Goal: Task Accomplishment & Management: Use online tool/utility

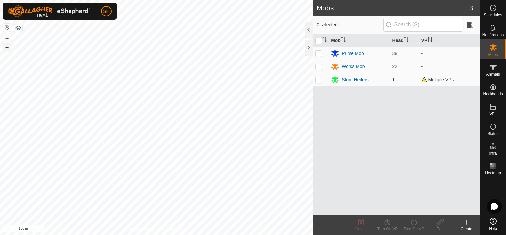
click at [5, 47] on button "–" at bounding box center [7, 47] width 8 height 8
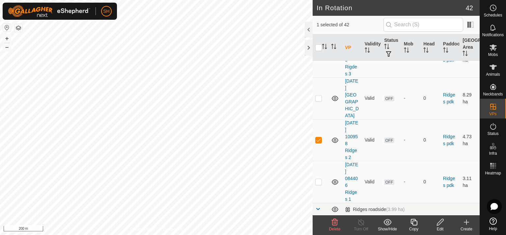
scroll to position [721, 0]
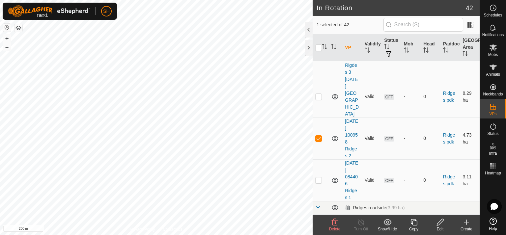
click at [319, 136] on p-checkbox at bounding box center [319, 138] width 7 height 5
checkbox input "true"
click at [447, 133] on link "Ridges pdk" at bounding box center [449, 139] width 12 height 12
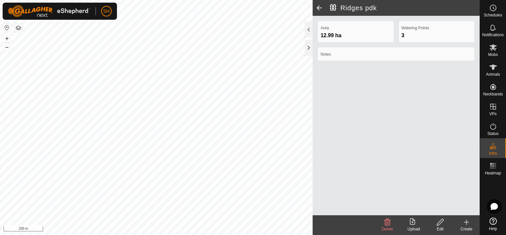
click at [318, 7] on span at bounding box center [319, 8] width 13 height 16
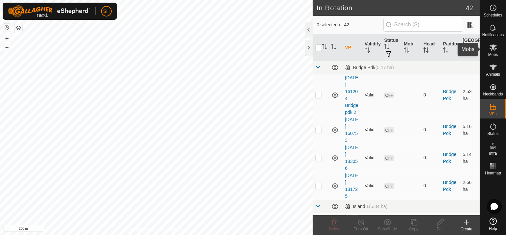
click at [494, 49] on icon at bounding box center [493, 48] width 7 height 6
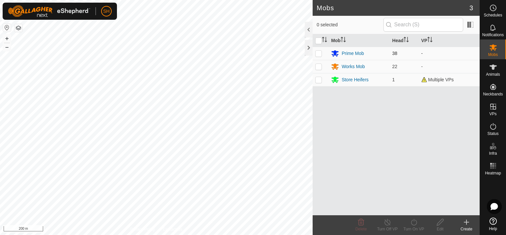
click at [316, 54] on p-checkbox at bounding box center [319, 53] width 7 height 5
checkbox input "true"
click at [412, 223] on icon at bounding box center [414, 223] width 8 height 8
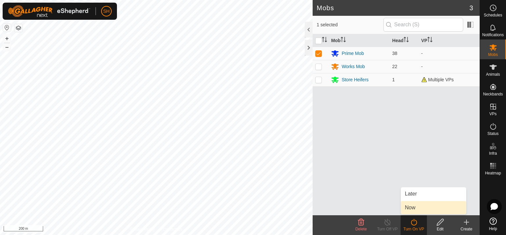
click at [411, 209] on link "Now" at bounding box center [433, 207] width 65 height 13
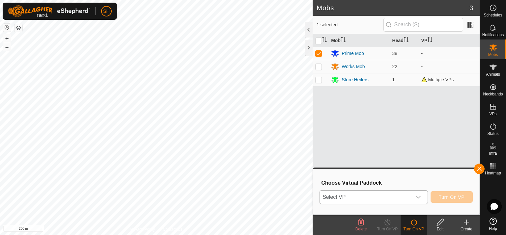
click at [421, 197] on icon "dropdown trigger" at bounding box center [418, 197] width 5 height 3
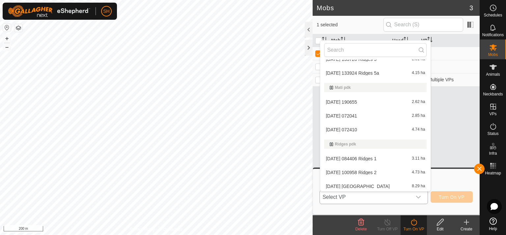
scroll to position [195, 0]
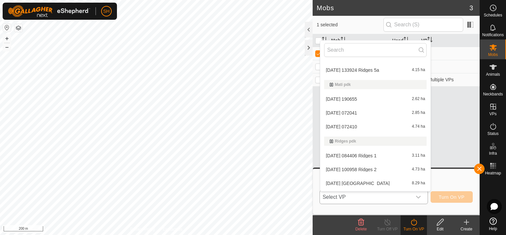
click at [370, 168] on li "[DATE] 100958 Ridges 2 4.73 ha" at bounding box center [375, 169] width 110 height 13
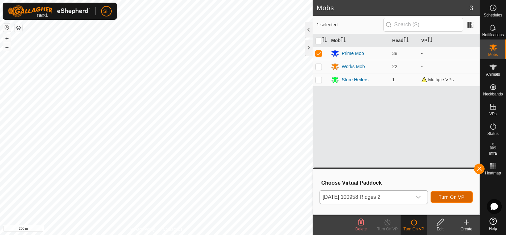
click at [452, 198] on span "Turn On VP" at bounding box center [452, 197] width 26 height 5
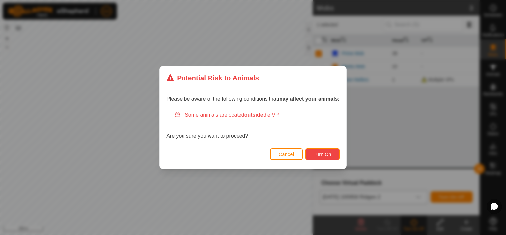
click at [322, 158] on button "Turn On" at bounding box center [323, 155] width 34 height 12
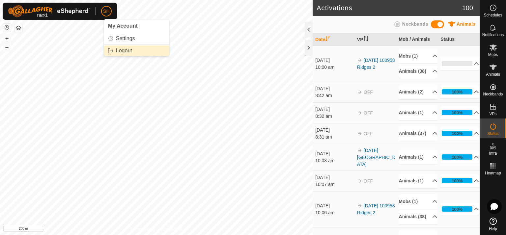
click at [123, 50] on link "Logout" at bounding box center [136, 50] width 65 height 11
